Goal: Task Accomplishment & Management: Manage account settings

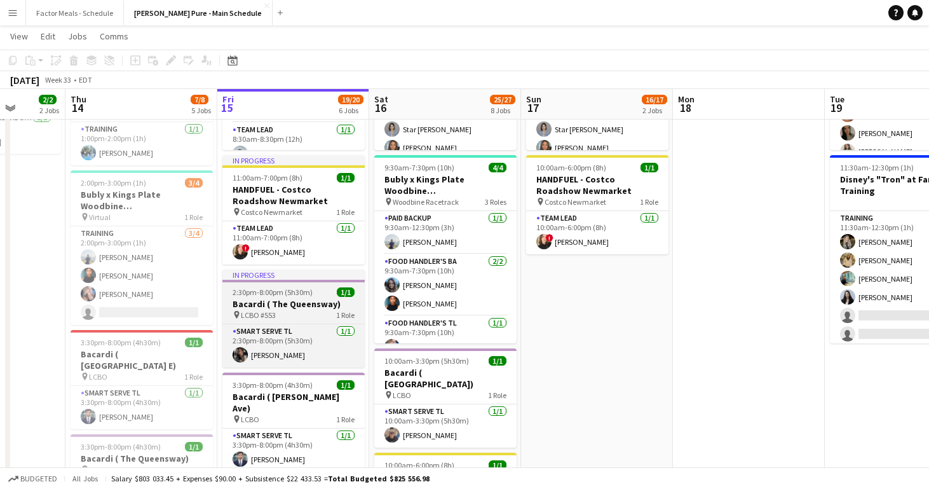
scroll to position [193, 0]
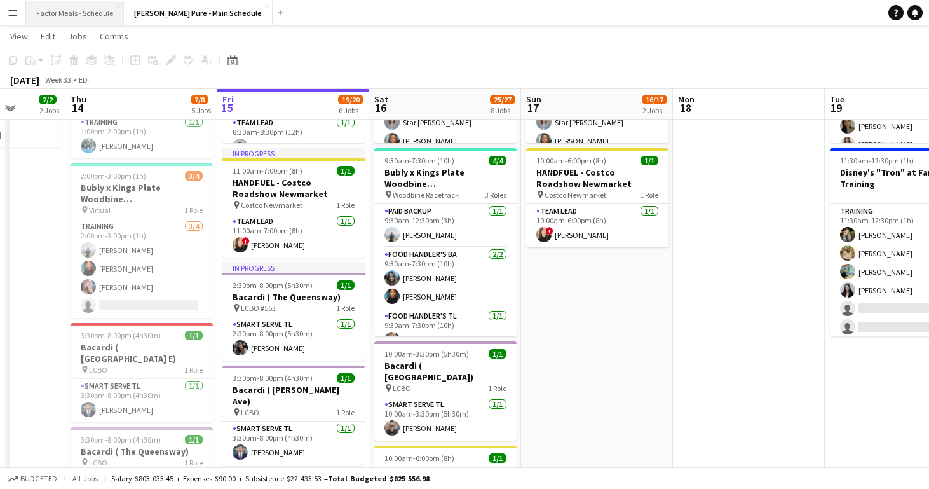
click at [69, 15] on button "Factor Meals - Schedule Close" at bounding box center [75, 13] width 98 height 25
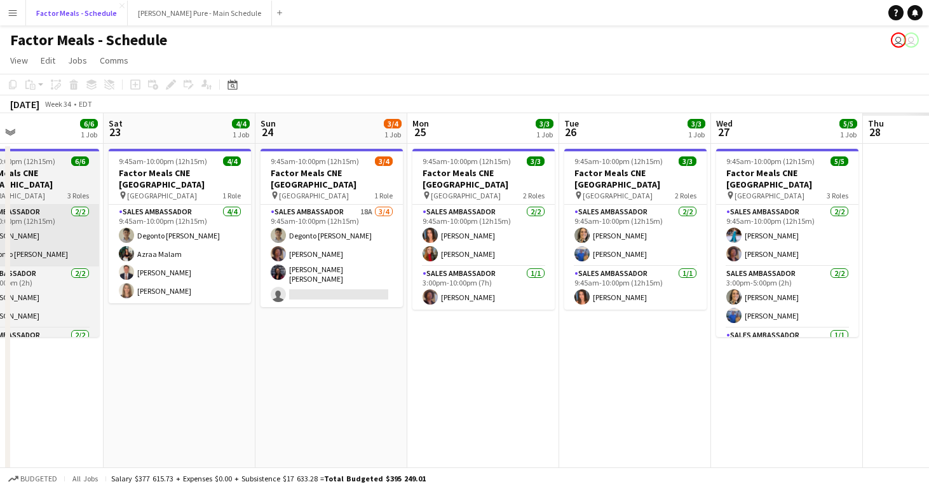
scroll to position [0, 533]
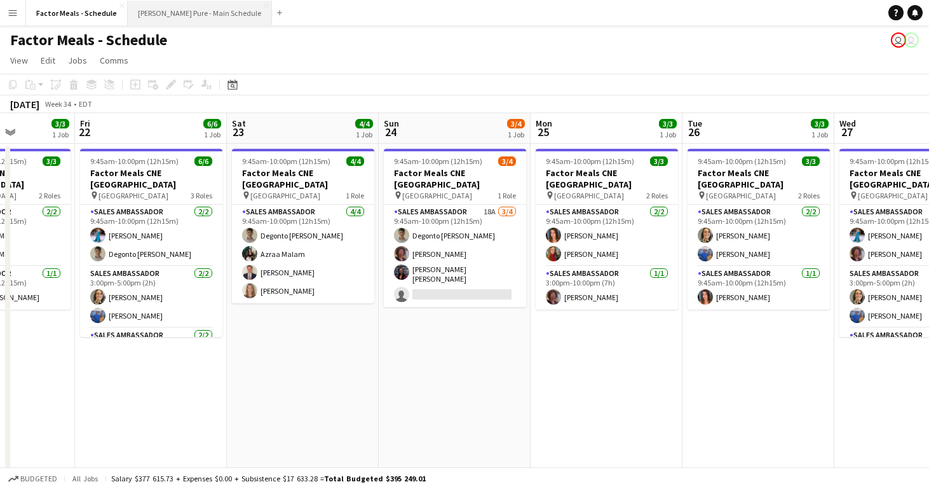
click at [189, 18] on button "[PERSON_NAME] Pure - Main Schedule Close" at bounding box center [200, 13] width 144 height 25
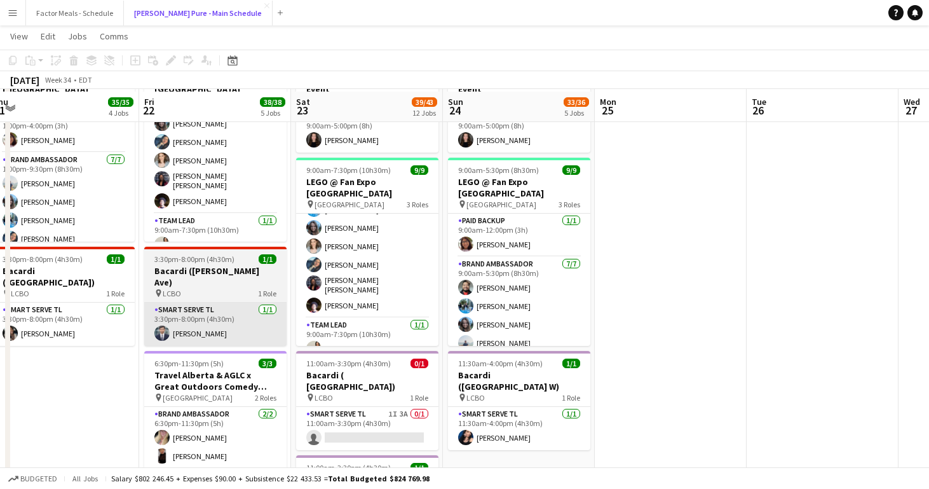
scroll to position [480, 0]
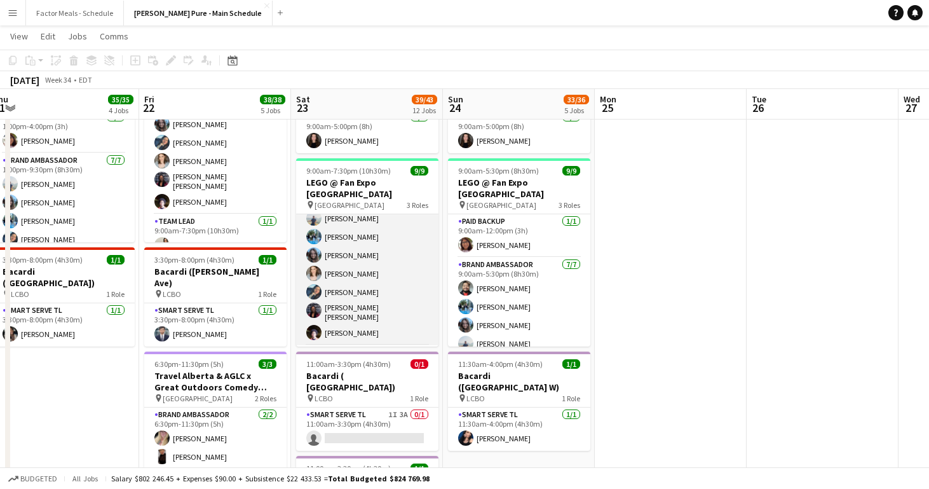
click at [341, 226] on app-card-role "Brand Ambassador [DATE] 9:00am-7:30pm (10h30m) [PERSON_NAME] [PERSON_NAME] [PER…" at bounding box center [367, 266] width 142 height 158
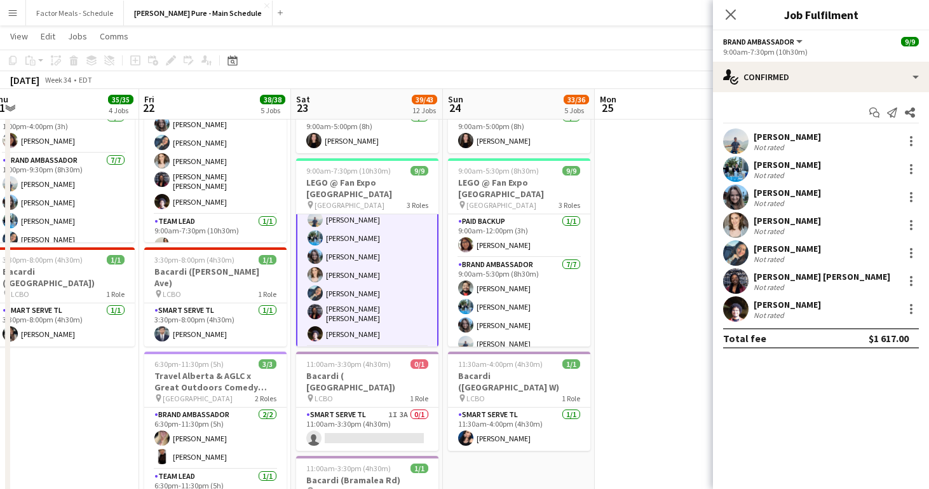
scroll to position [71, 0]
click at [755, 160] on div "[PERSON_NAME]" at bounding box center [787, 164] width 67 height 11
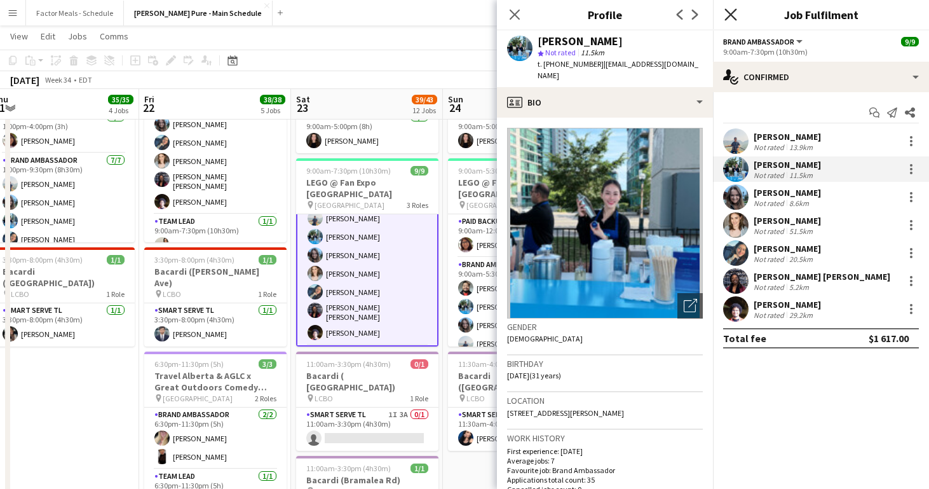
click at [730, 13] on icon "Close pop-in" at bounding box center [730, 14] width 12 height 12
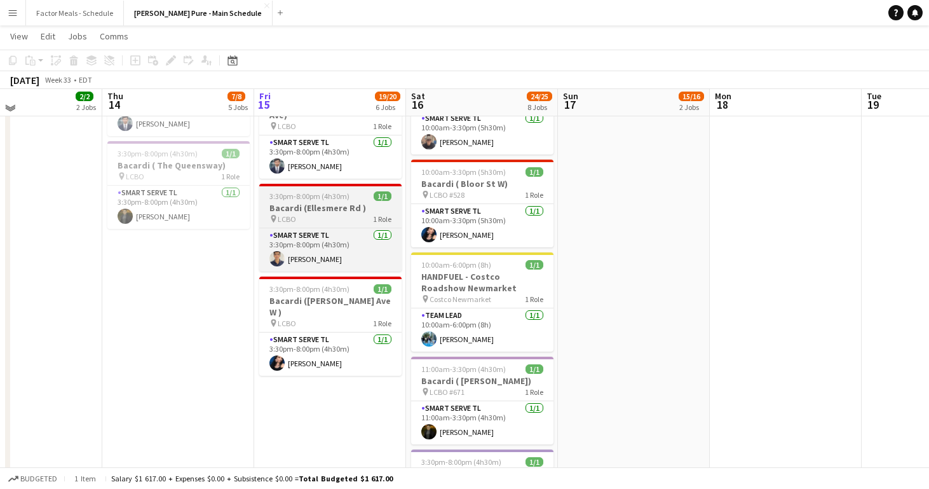
scroll to position [472, 0]
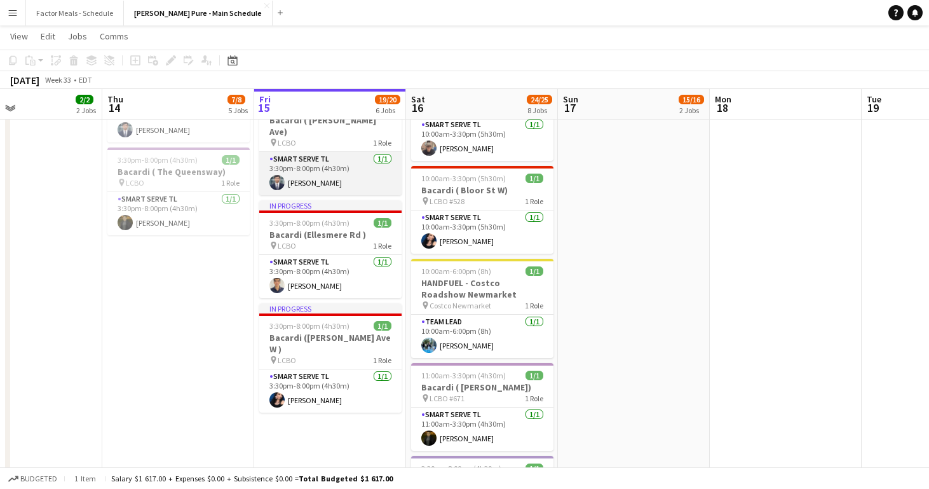
click at [327, 171] on app-card-role "Smart Serve TL [DATE] 3:30pm-8:00pm (4h30m) [PERSON_NAME]" at bounding box center [330, 173] width 142 height 43
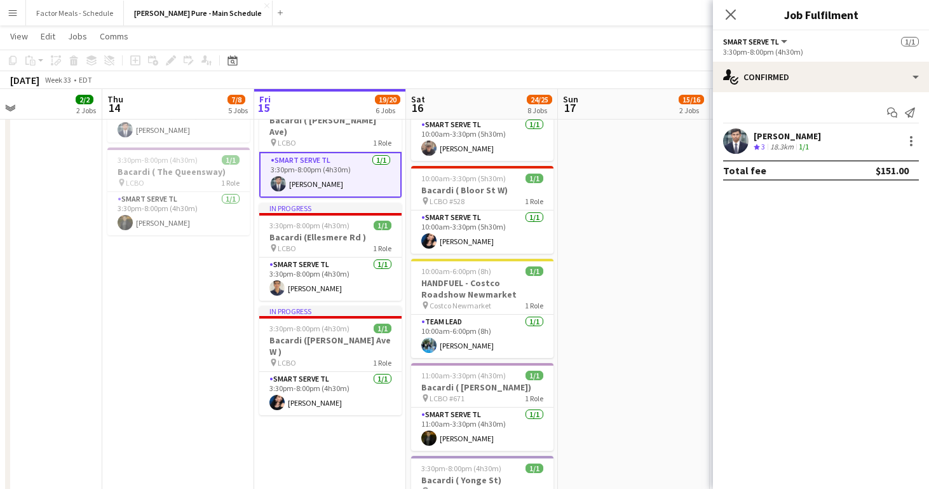
click at [789, 132] on div "[PERSON_NAME]" at bounding box center [787, 135] width 67 height 11
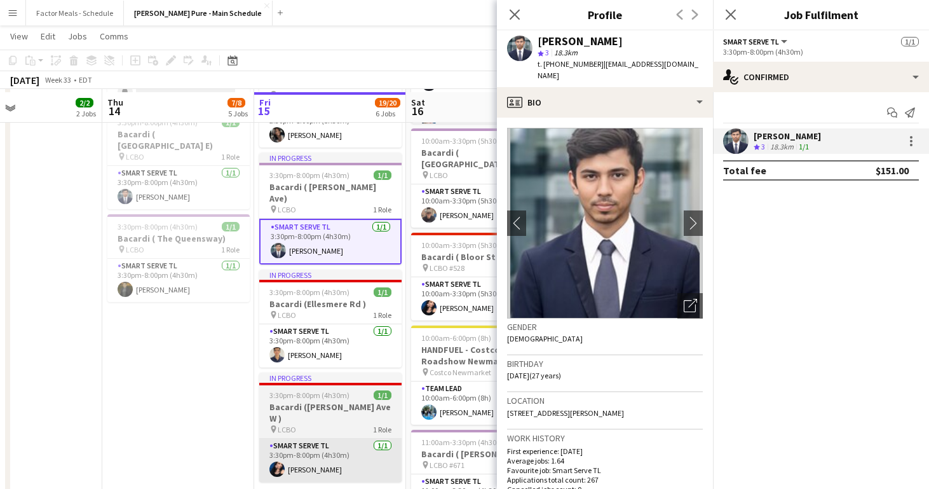
scroll to position [404, 0]
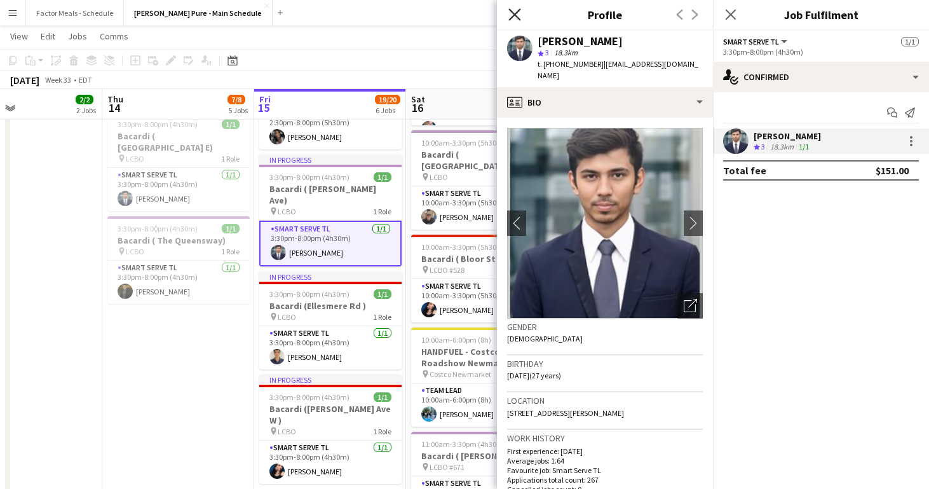
click at [518, 15] on icon "Close pop-in" at bounding box center [514, 14] width 12 height 12
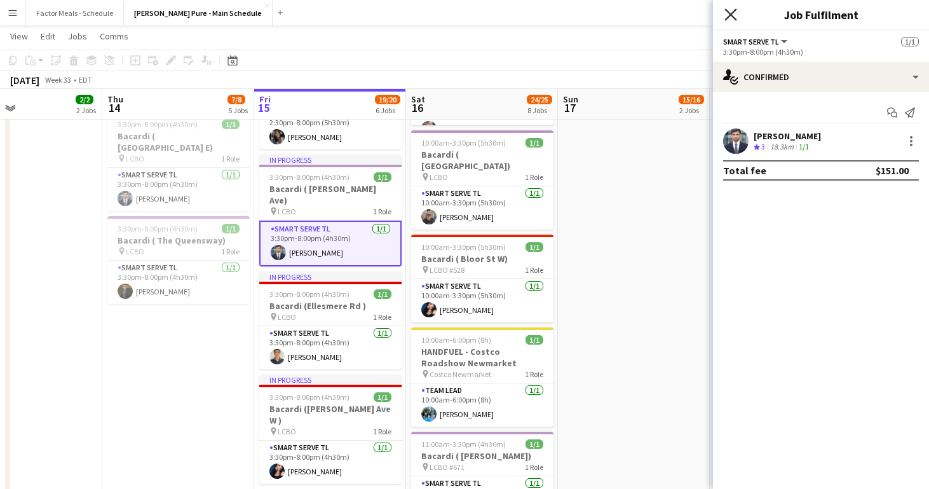
click at [730, 16] on icon "Close pop-in" at bounding box center [730, 14] width 12 height 12
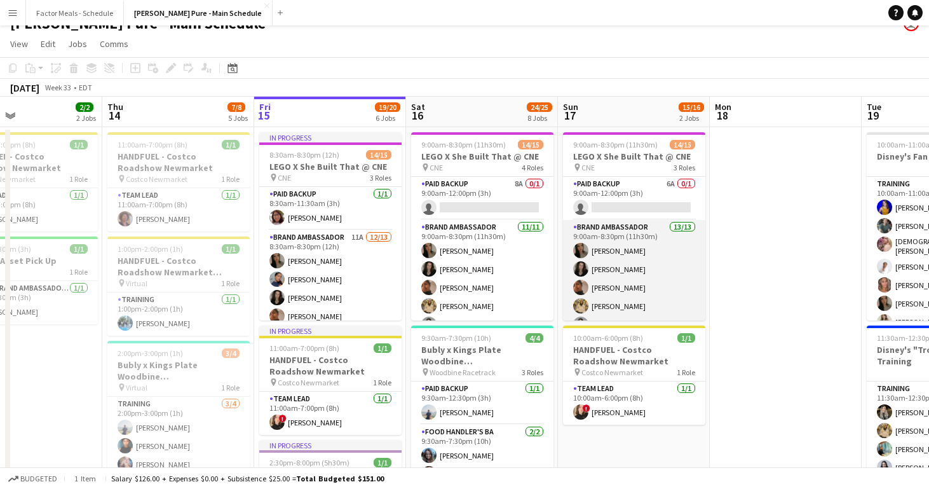
scroll to position [0, 0]
